Goal: Transaction & Acquisition: Subscribe to service/newsletter

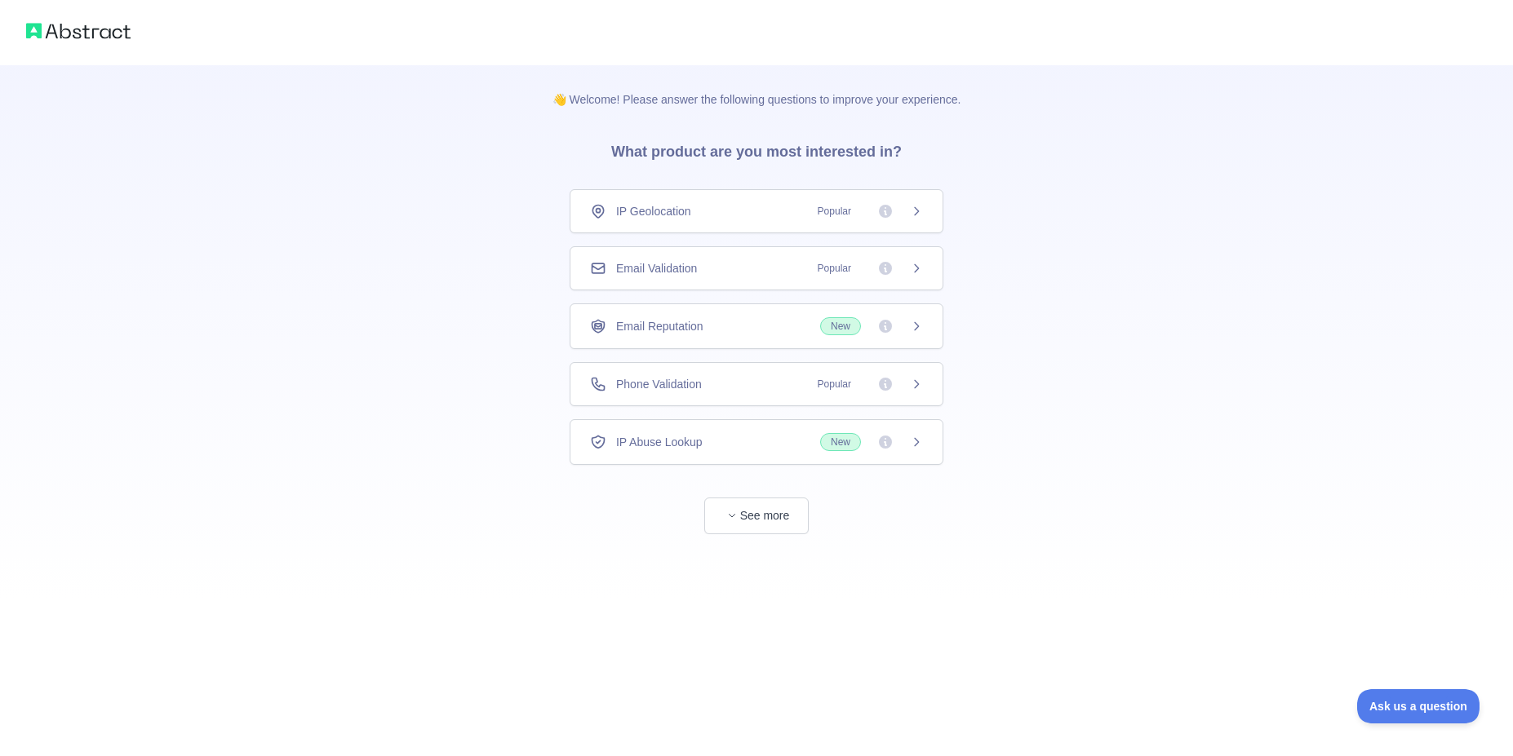
click at [776, 265] on div "Email Validation Popular" at bounding box center [756, 268] width 333 height 16
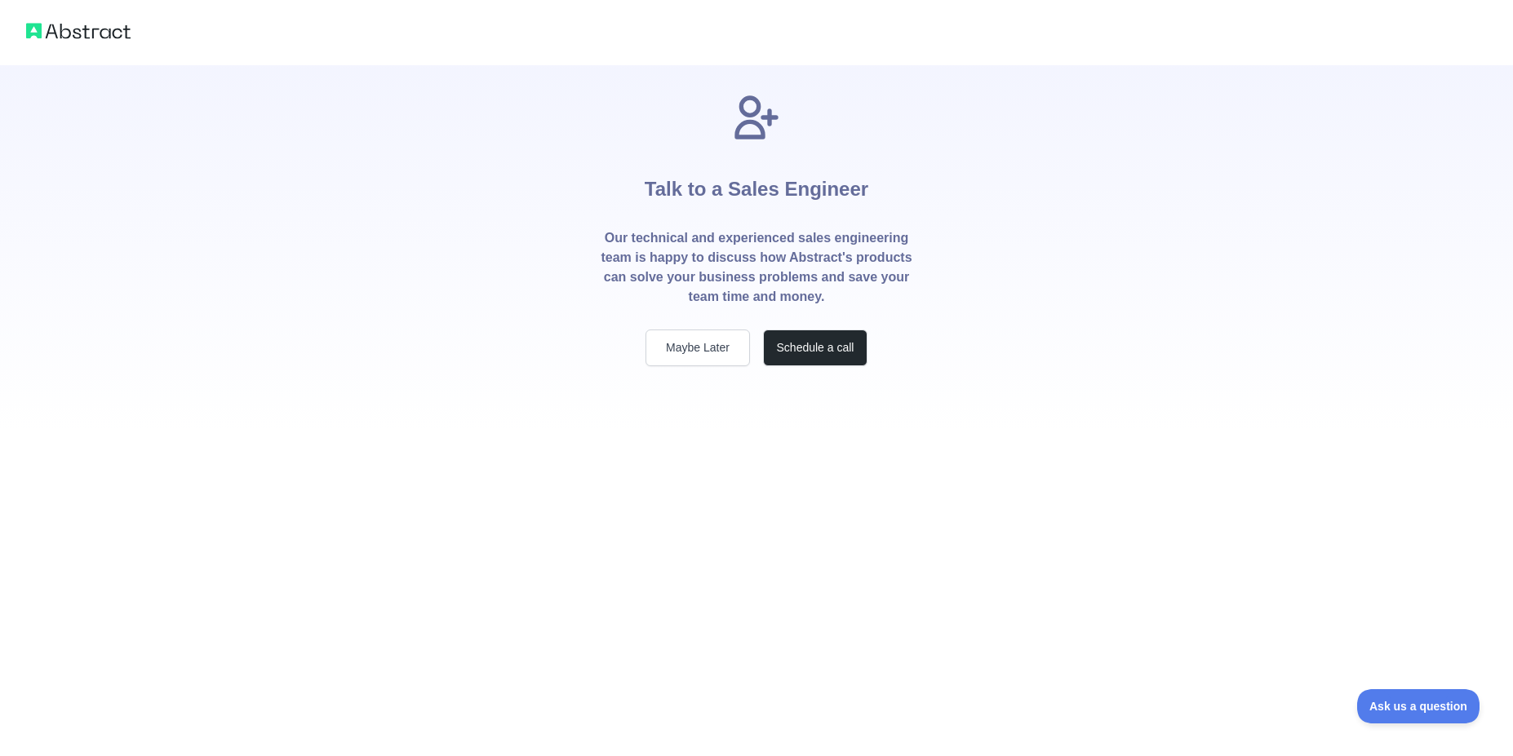
click at [772, 526] on div "Talk to a Sales Engineer Our technical and experienced sales engineering team i…" at bounding box center [756, 378] width 1513 height 756
click at [725, 348] on button "Maybe Later" at bounding box center [698, 348] width 104 height 37
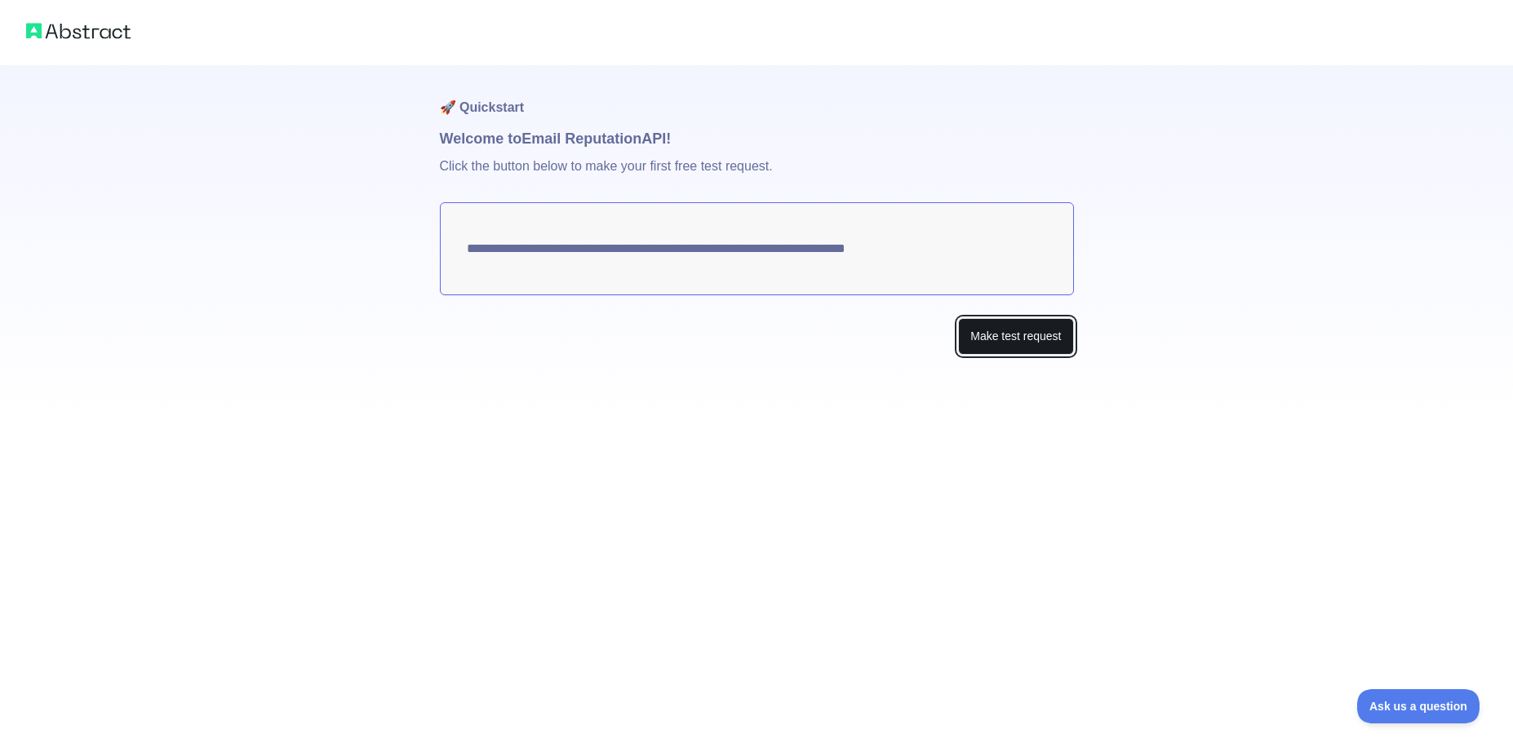
click at [1036, 339] on button "Make test request" at bounding box center [1015, 336] width 115 height 37
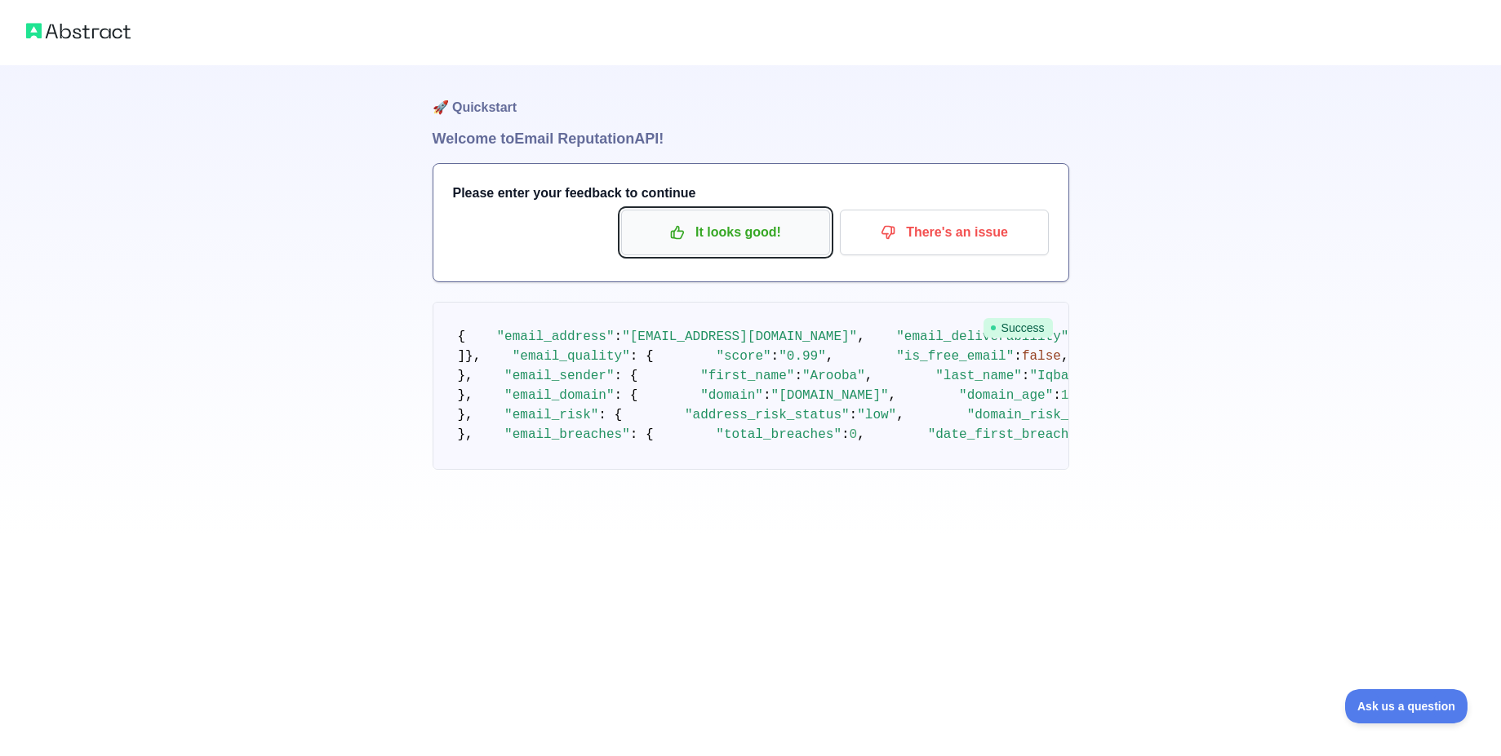
click at [742, 220] on p "It looks good!" at bounding box center [725, 233] width 184 height 28
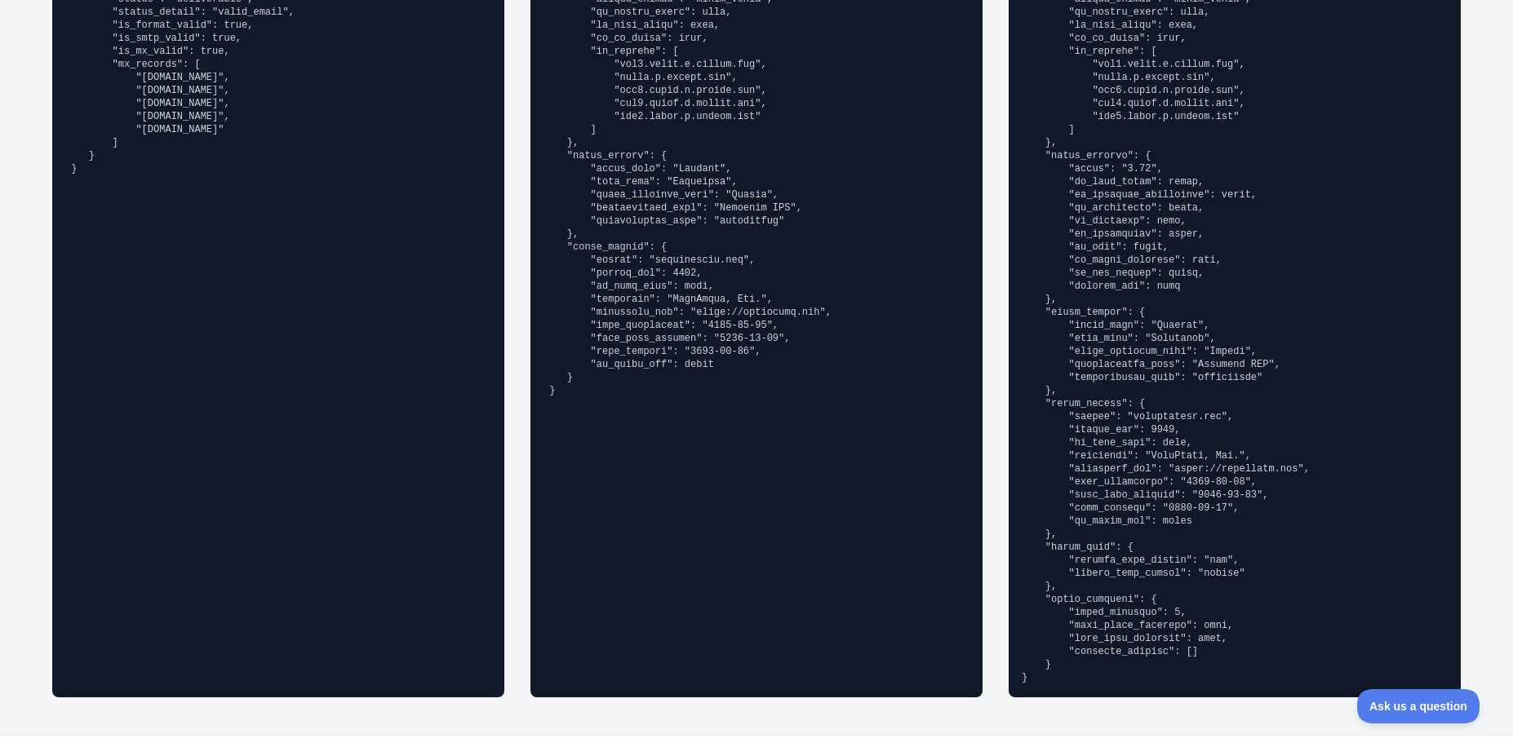
scroll to position [1175, 0]
